Goal: Information Seeking & Learning: Learn about a topic

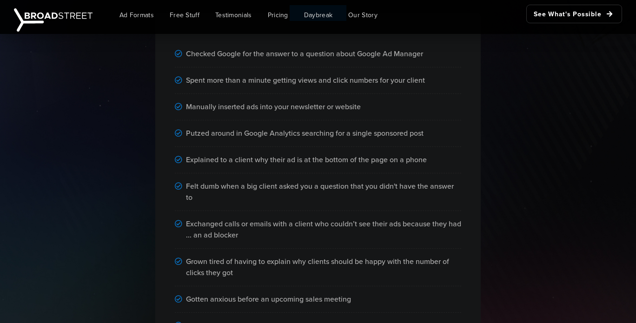
scroll to position [657, 0]
click at [133, 121] on div "Checked Google for the answer to a question about Google Ad Manager Spent more …" at bounding box center [318, 176] width 530 height 383
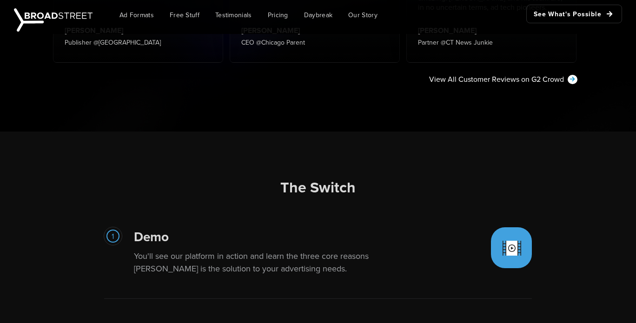
scroll to position [1589, 0]
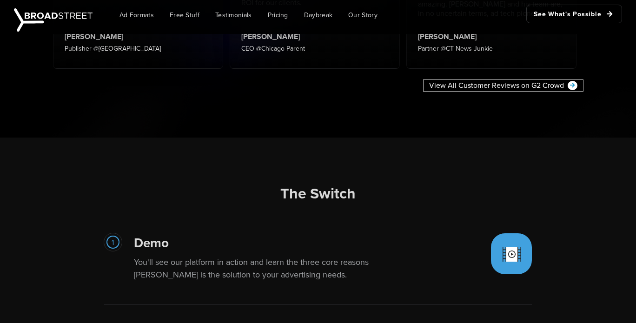
click at [487, 80] on link "View All Customer Reviews on G2 Crowd" at bounding box center [504, 85] width 160 height 11
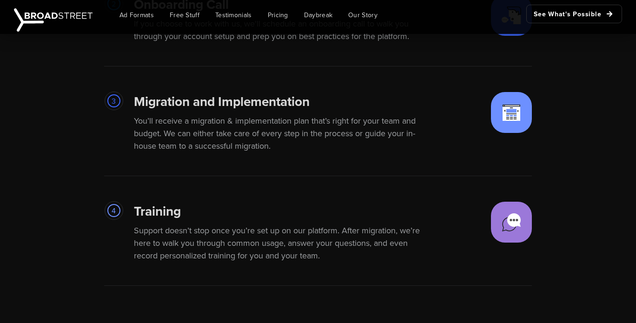
scroll to position [1924, 0]
